Goal: Information Seeking & Learning: Find specific page/section

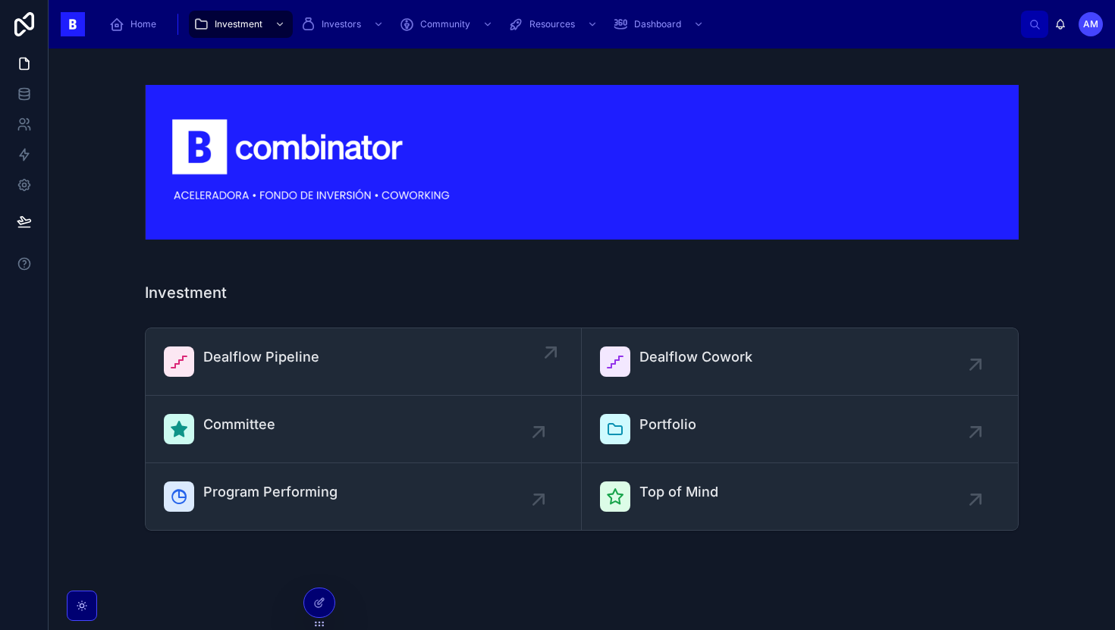
click at [290, 352] on span "Dealflow Pipeline" at bounding box center [261, 357] width 116 height 21
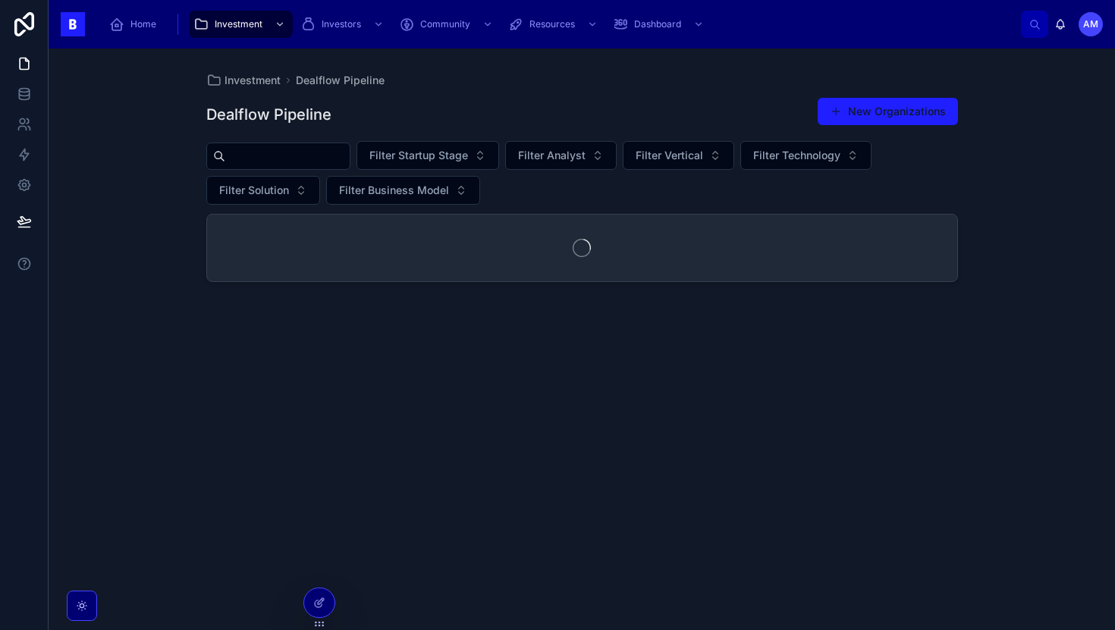
click at [318, 156] on input "text" at bounding box center [287, 156] width 124 height 21
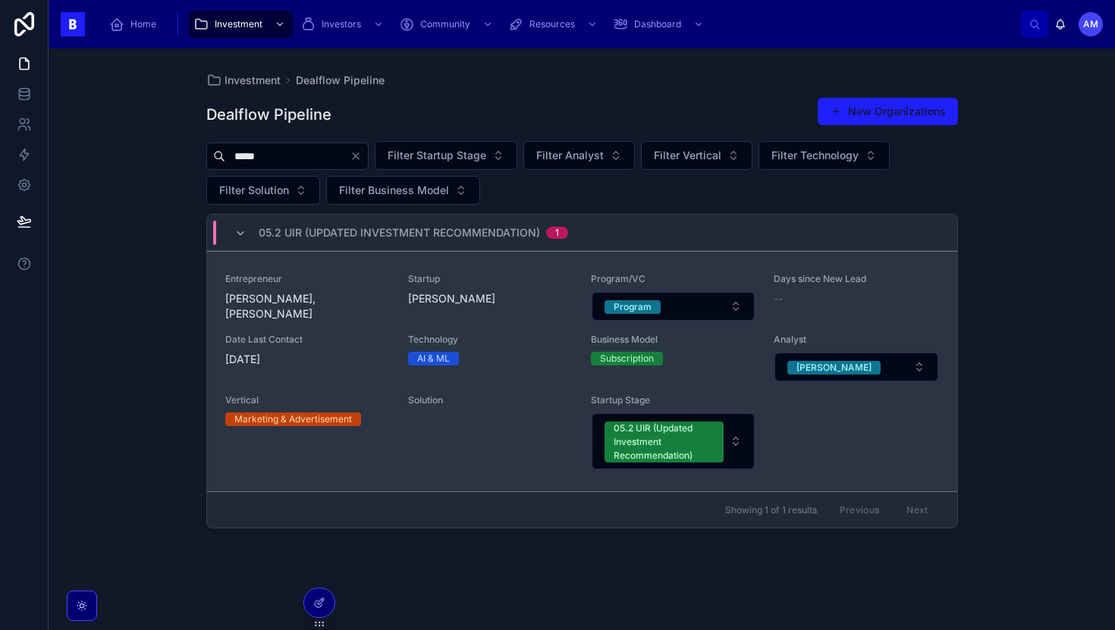
type input "*****"
click at [333, 315] on span "[PERSON_NAME], [PERSON_NAME]" at bounding box center [307, 306] width 165 height 30
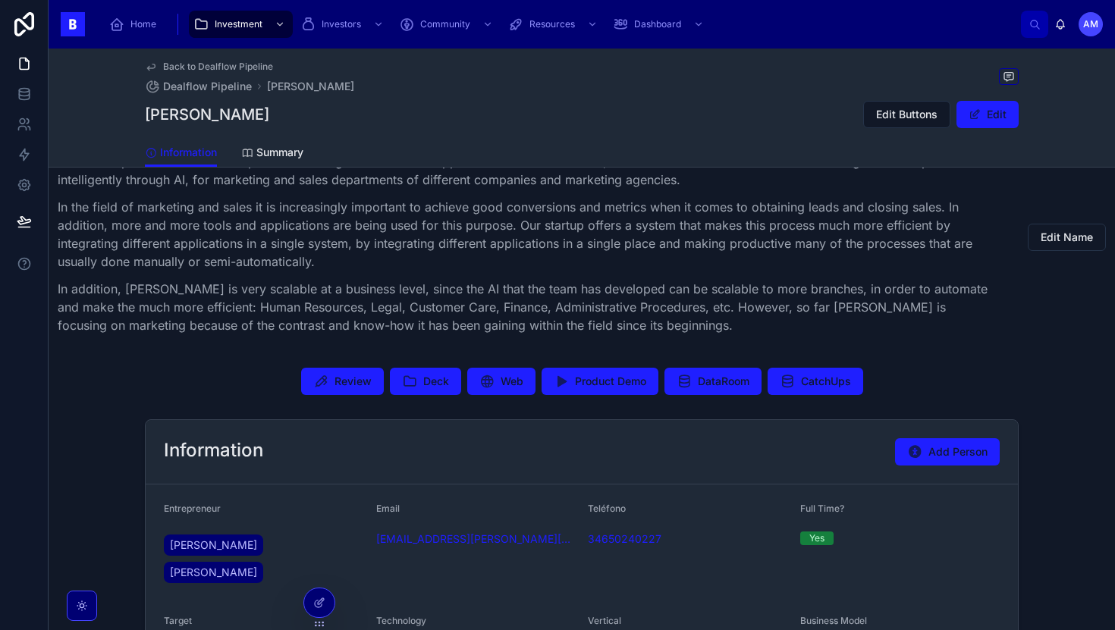
scroll to position [414, 0]
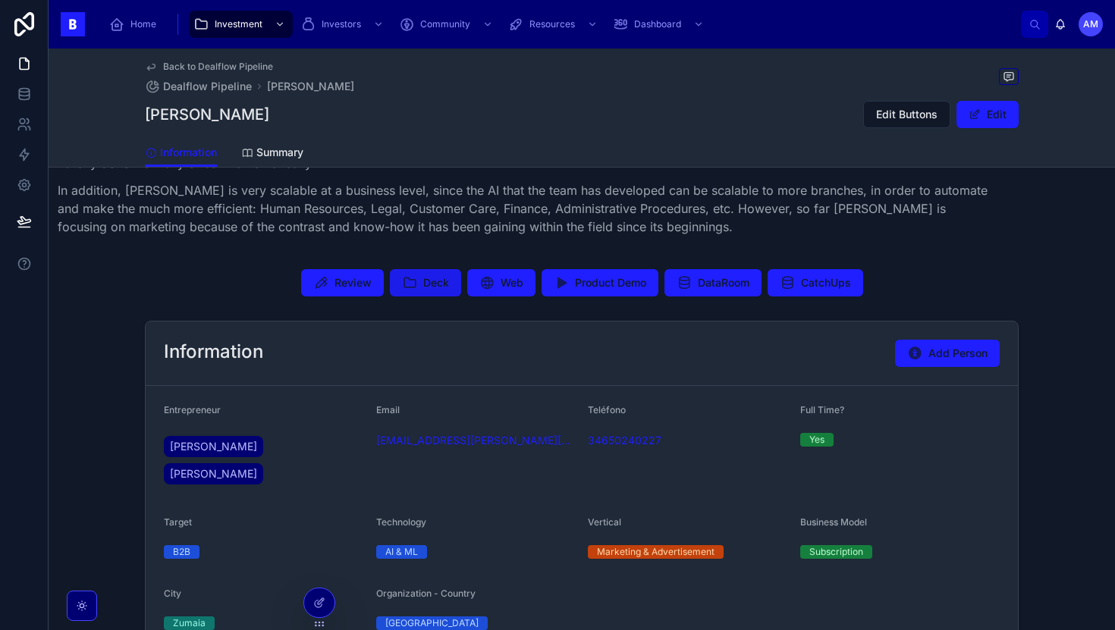
click at [414, 290] on icon at bounding box center [409, 282] width 15 height 15
